Goal: Check status

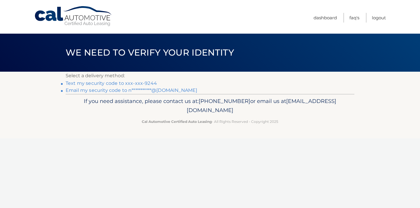
click at [112, 84] on link "Text my security code to xxx-xxx-9244" at bounding box center [111, 83] width 91 height 6
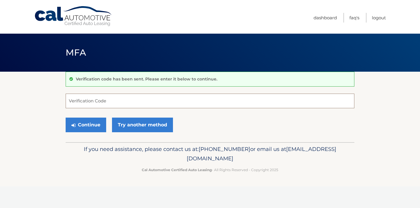
click at [109, 101] on input "Verification Code" at bounding box center [210, 100] width 289 height 15
type input "352413"
click at [88, 127] on button "Continue" at bounding box center [86, 124] width 41 height 15
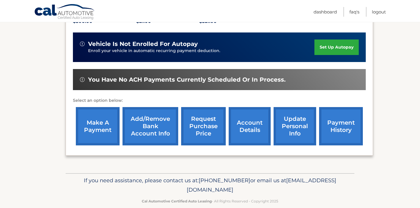
scroll to position [145, 0]
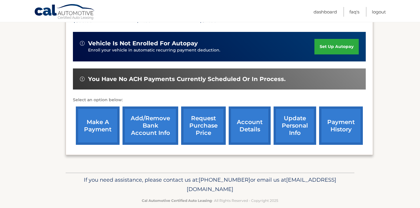
click at [259, 124] on link "account details" at bounding box center [250, 125] width 42 height 38
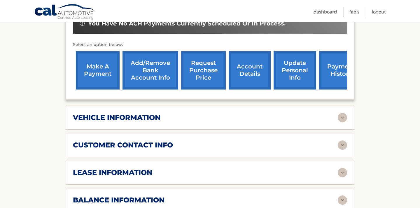
scroll to position [210, 0]
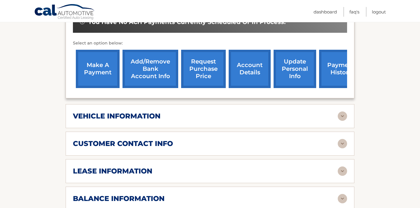
click at [335, 166] on div "lease information" at bounding box center [205, 170] width 265 height 9
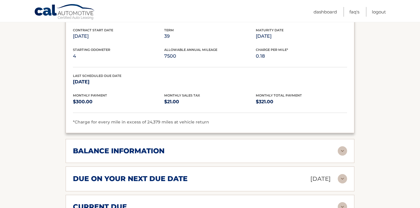
scroll to position [370, 0]
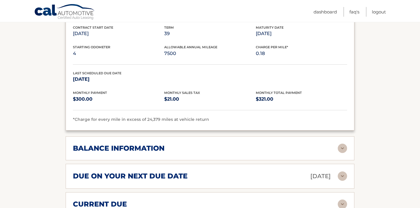
click at [341, 143] on div "balance information Payments Received 32 Payments Remaining 7 Next Payment will…" at bounding box center [210, 148] width 289 height 24
click at [341, 143] on img at bounding box center [342, 147] width 9 height 9
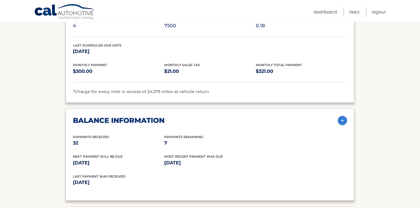
scroll to position [418, 0]
